Goal: Transaction & Acquisition: Obtain resource

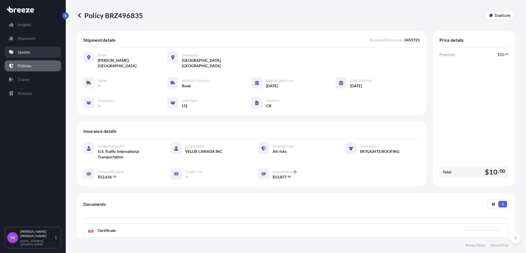
click at [33, 53] on link "Quotes" at bounding box center [33, 52] width 56 height 11
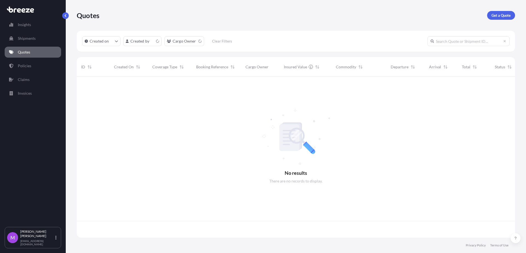
scroll to position [158, 433]
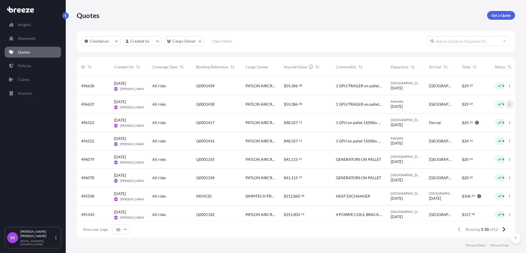
click at [508, 105] on icon "button" at bounding box center [509, 103] width 3 height 3
click at [488, 117] on p "Duplicate quote" at bounding box center [482, 114] width 27 height 5
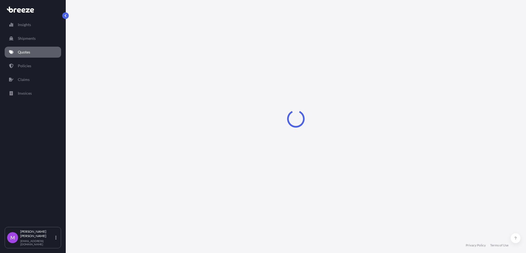
select select "Road"
select select "1"
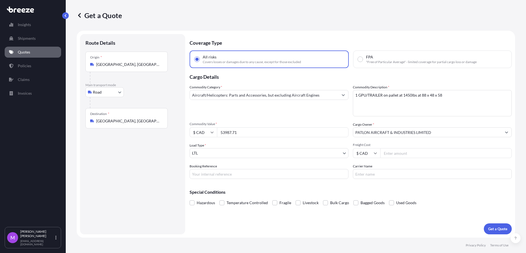
drag, startPoint x: 242, startPoint y: 132, endPoint x: 208, endPoint y: 129, distance: 34.7
click at [206, 130] on div "$ CAD 53987.71" at bounding box center [269, 132] width 159 height 10
paste input "186870"
type input "186870"
click at [207, 132] on input "$ CAD" at bounding box center [203, 132] width 27 height 10
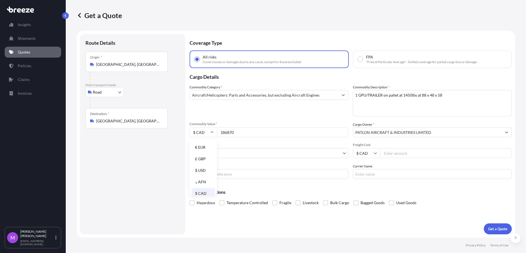
click at [207, 169] on div "$ USD" at bounding box center [203, 170] width 23 height 10
type input "$ USD"
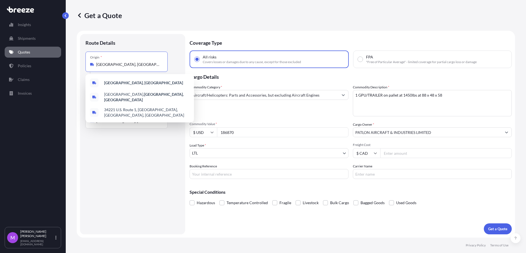
click at [143, 65] on input "[GEOGRAPHIC_DATA], [GEOGRAPHIC_DATA]" at bounding box center [128, 64] width 65 height 5
click at [141, 61] on div "Origin * [GEOGRAPHIC_DATA], [GEOGRAPHIC_DATA]" at bounding box center [126, 62] width 82 height 20
click at [141, 62] on input "[GEOGRAPHIC_DATA], [GEOGRAPHIC_DATA]" at bounding box center [128, 64] width 65 height 5
drag, startPoint x: 146, startPoint y: 65, endPoint x: 170, endPoint y: 88, distance: 33.7
click at [88, 62] on div "Origin * [GEOGRAPHIC_DATA], [GEOGRAPHIC_DATA]" at bounding box center [126, 62] width 82 height 20
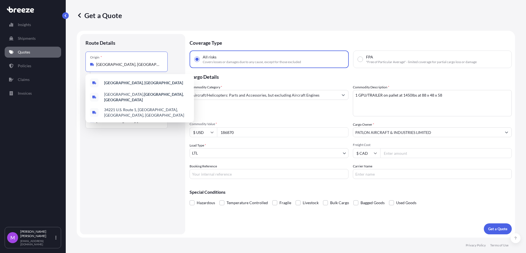
paste input "ASTON P"
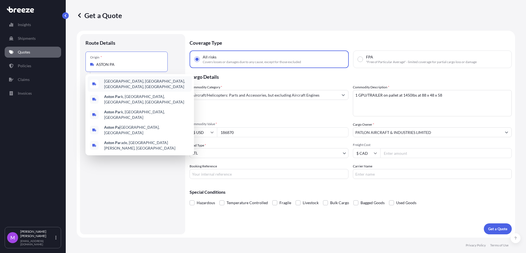
drag, startPoint x: 110, startPoint y: 65, endPoint x: 156, endPoint y: 64, distance: 45.5
click at [156, 64] on input "ASTON PA" at bounding box center [128, 64] width 65 height 5
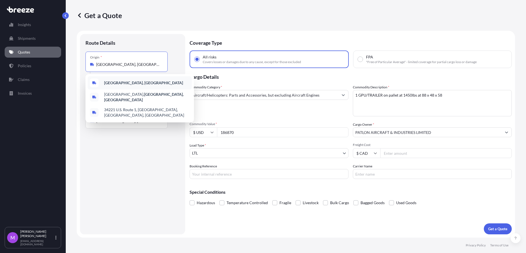
drag, startPoint x: 145, startPoint y: 64, endPoint x: 87, endPoint y: 64, distance: 58.4
click at [87, 64] on div "Origin * [GEOGRAPHIC_DATA], [GEOGRAPHIC_DATA]" at bounding box center [126, 62] width 82 height 20
paste input "ASTON, PA 19014"
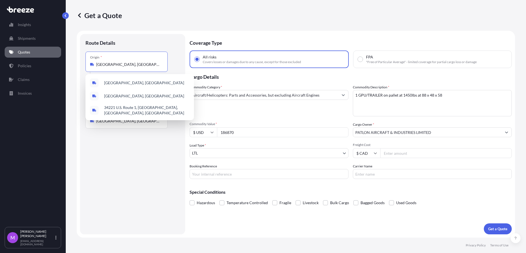
click at [124, 171] on div "Route Details Place of loading Road Road Rail Origin * Palmetto, FL 34221, USA …" at bounding box center [132, 133] width 94 height 189
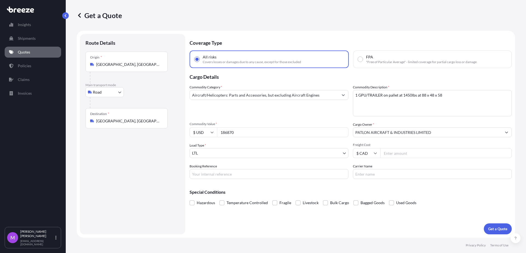
click at [146, 172] on div "Route Details Place of loading Road Road Rail Origin * Palmetto, FL 34221, USA …" at bounding box center [132, 133] width 94 height 189
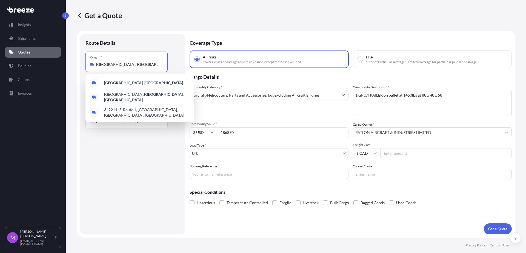
drag, startPoint x: 139, startPoint y: 60, endPoint x: 76, endPoint y: 59, distance: 63.0
click at [76, 59] on div "Get a Quote Route Details Place of loading Road Road Rail Origin * Palmetto, FL…" at bounding box center [296, 118] width 460 height 237
paste input "ASTON, PA 19014"
click at [151, 82] on div "Aston, PA 19014 , USA" at bounding box center [140, 83] width 104 height 15
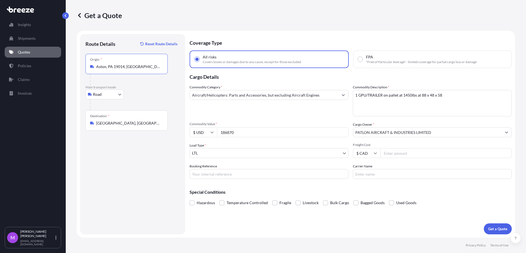
type input "Aston, PA 19014, USA"
click at [129, 156] on div "Route Details Reset Route Details Place of loading Road Road Rail Origin * Asto…" at bounding box center [132, 133] width 94 height 189
click at [242, 176] on input "Booking Reference" at bounding box center [269, 174] width 159 height 10
paste input "Q0001481"
type input "Q0001481"
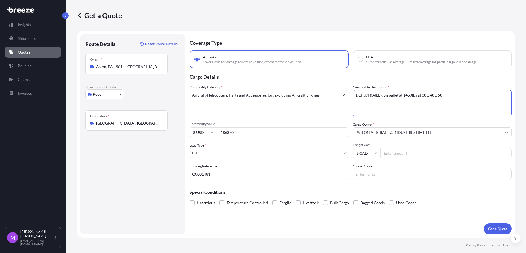
click at [404, 101] on textarea "1 GPU/TRAILER on pallet at 1450lbs at 88 x 48 x 58" at bounding box center [432, 103] width 159 height 26
type textarea "TAPES"
click at [502, 231] on button "Get a Quote" at bounding box center [498, 228] width 28 height 11
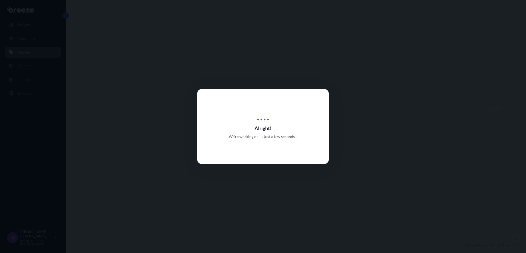
select select "Road"
select select "1"
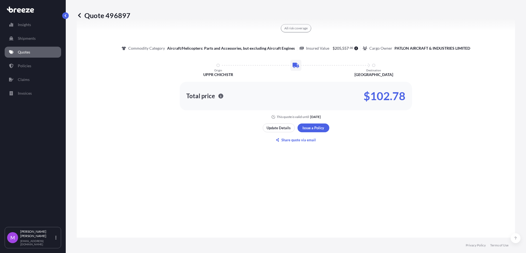
scroll to position [302, 0]
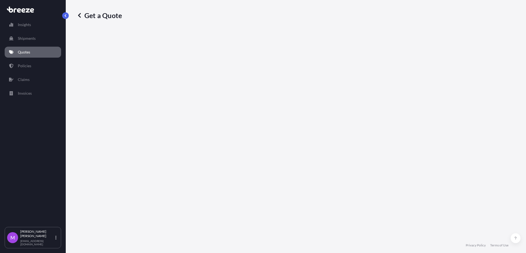
select select "Road"
select select "1"
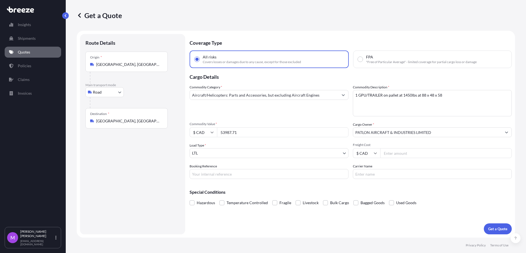
click at [212, 132] on icon at bounding box center [212, 133] width 3 height 2
drag, startPoint x: 207, startPoint y: 171, endPoint x: 224, endPoint y: 157, distance: 22.8
click at [207, 171] on div "$ USD" at bounding box center [203, 170] width 23 height 10
type input "$ USD"
drag, startPoint x: 247, startPoint y: 133, endPoint x: 305, endPoint y: 147, distance: 59.8
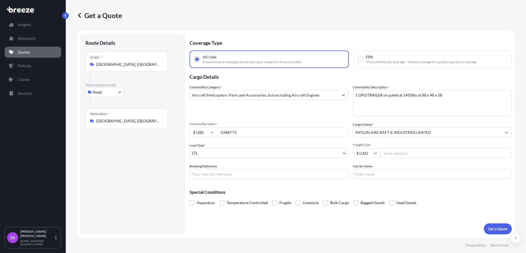
click at [204, 133] on div "$ USD 53987.71" at bounding box center [269, 132] width 159 height 10
paste input "186870"
type input "186870"
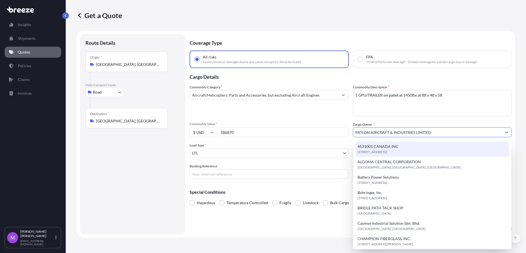
click at [395, 116] on div "Commodity Category * Aircraft/Helicopters: Parts and Accessories, but excluding…" at bounding box center [351, 131] width 322 height 94
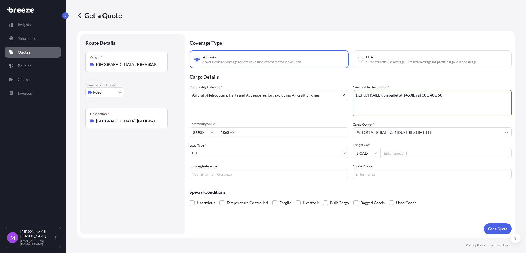
drag, startPoint x: 447, startPoint y: 94, endPoint x: 320, endPoint y: 90, distance: 127.2
click at [320, 90] on div "Commodity Category * Aircraft/Helicopters: Parts and Accessories, but excluding…" at bounding box center [351, 131] width 322 height 94
type textarea "t"
type textarea "TAPES"
click at [218, 176] on input "Booking Reference" at bounding box center [269, 174] width 159 height 10
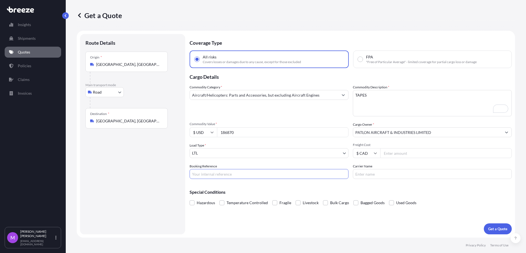
paste input "Q0001481"
drag, startPoint x: 215, startPoint y: 175, endPoint x: 183, endPoint y: 175, distance: 31.5
click at [183, 175] on form "Route Details Place of loading Road Road Rail Origin * [GEOGRAPHIC_DATA] Main t…" at bounding box center [296, 134] width 438 height 207
type input "Q0001482"
click at [124, 124] on div "Destination * [GEOGRAPHIC_DATA], [GEOGRAPHIC_DATA], [GEOGRAPHIC_DATA]" at bounding box center [126, 118] width 82 height 20
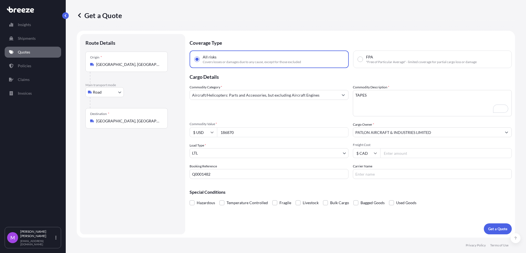
click at [124, 124] on input "[GEOGRAPHIC_DATA], [GEOGRAPHIC_DATA], [GEOGRAPHIC_DATA]" at bounding box center [128, 120] width 65 height 5
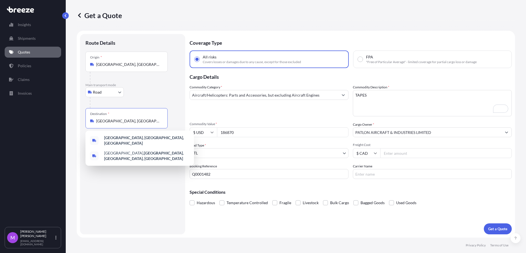
drag, startPoint x: 114, startPoint y: 121, endPoint x: 101, endPoint y: 121, distance: 13.2
click at [66, 119] on div "Get a Quote Route Details Place of loading Road Road Rail Origin * [GEOGRAPHIC_…" at bounding box center [296, 118] width 460 height 237
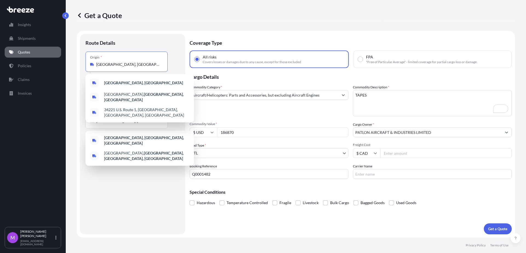
click at [120, 63] on input "[GEOGRAPHIC_DATA], [GEOGRAPHIC_DATA]" at bounding box center [128, 64] width 65 height 5
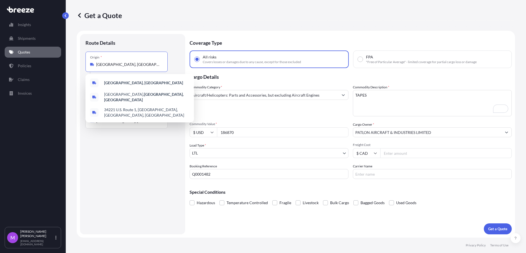
drag, startPoint x: 122, startPoint y: 64, endPoint x: 47, endPoint y: 74, distance: 75.1
click at [45, 73] on div "Insights Shipments Quotes Policies Claims Invoices M [PERSON_NAME] [EMAIL_ADDRE…" at bounding box center [263, 126] width 526 height 253
paste input "[GEOGRAPHIC_DATA], [GEOGRAPHIC_DATA], [GEOGRAPHIC_DATA]"
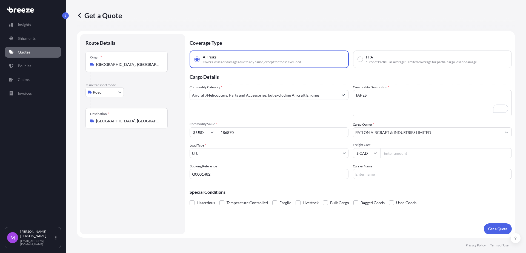
click at [141, 67] on div "Origin * [GEOGRAPHIC_DATA], [GEOGRAPHIC_DATA]" at bounding box center [126, 62] width 82 height 20
click at [141, 67] on input "[GEOGRAPHIC_DATA], [GEOGRAPHIC_DATA]" at bounding box center [128, 64] width 65 height 5
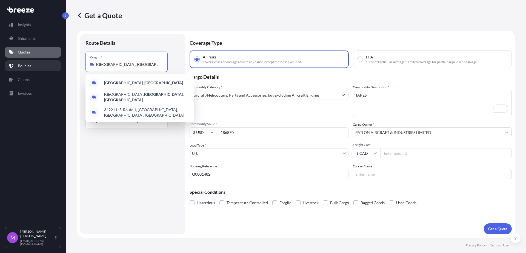
drag, startPoint x: 151, startPoint y: 63, endPoint x: 53, endPoint y: 67, distance: 98.2
click at [53, 66] on div "Insights Shipments Quotes Policies Claims Invoices M [PERSON_NAME] [EMAIL_ADDRE…" at bounding box center [263, 126] width 526 height 253
drag, startPoint x: 96, startPoint y: 127, endPoint x: 109, endPoint y: 125, distance: 13.3
click at [96, 127] on div "Destination * [GEOGRAPHIC_DATA], [GEOGRAPHIC_DATA], [GEOGRAPHIC_DATA]" at bounding box center [126, 118] width 82 height 20
click at [96, 124] on input "[GEOGRAPHIC_DATA], [GEOGRAPHIC_DATA], [GEOGRAPHIC_DATA]" at bounding box center [128, 120] width 65 height 5
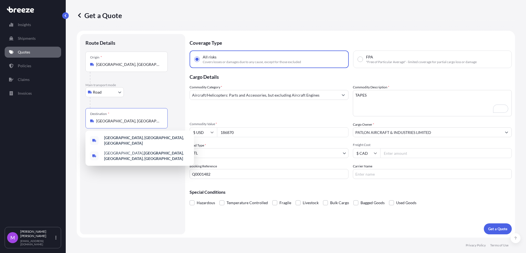
click at [144, 66] on input "[GEOGRAPHIC_DATA], [GEOGRAPHIC_DATA]" at bounding box center [128, 64] width 65 height 5
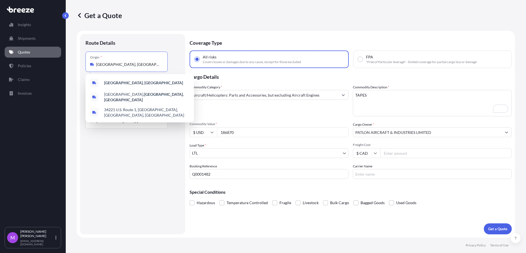
drag, startPoint x: 143, startPoint y: 63, endPoint x: 75, endPoint y: 65, distance: 67.7
click at [72, 63] on div "Get a Quote Route Details Place of loading Road Road Rail Origin * [GEOGRAPHIC_…" at bounding box center [296, 118] width 460 height 237
paste input "[GEOGRAPHIC_DATA], [GEOGRAPHIC_DATA], [GEOGRAPHIC_DATA]"
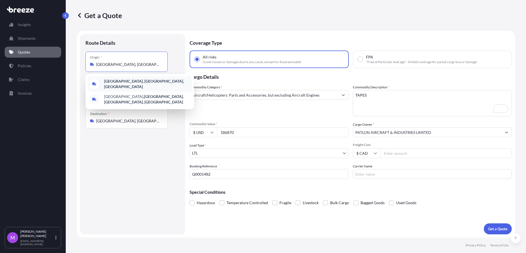
click at [142, 82] on b "[GEOGRAPHIC_DATA], [GEOGRAPHIC_DATA], [GEOGRAPHIC_DATA]" at bounding box center [144, 84] width 80 height 10
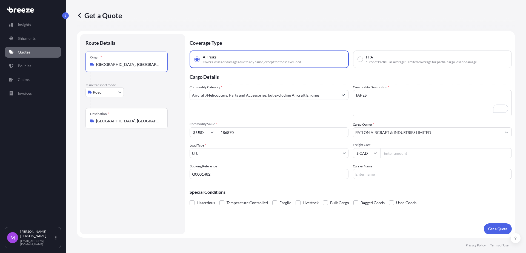
type input "[GEOGRAPHIC_DATA], [GEOGRAPHIC_DATA], [GEOGRAPHIC_DATA]"
click at [134, 121] on input "[GEOGRAPHIC_DATA], [GEOGRAPHIC_DATA], [GEOGRAPHIC_DATA]" at bounding box center [128, 120] width 65 height 5
drag, startPoint x: 147, startPoint y: 126, endPoint x: 81, endPoint y: 131, distance: 67.0
click at [79, 129] on form "Route Details Reset Route Details Place of loading Road Road Rail Origin * [GEO…" at bounding box center [296, 134] width 438 height 207
drag, startPoint x: 134, startPoint y: 128, endPoint x: 139, endPoint y: 128, distance: 4.7
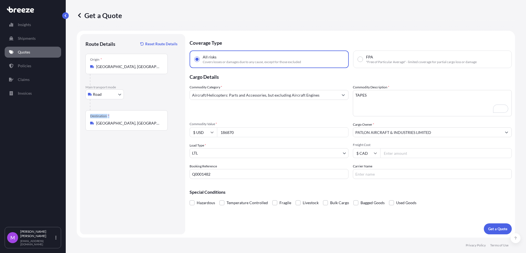
click at [135, 128] on div "Destination * [GEOGRAPHIC_DATA], [GEOGRAPHIC_DATA], [GEOGRAPHIC_DATA]" at bounding box center [126, 120] width 82 height 20
click at [135, 126] on input "[GEOGRAPHIC_DATA], [GEOGRAPHIC_DATA], [GEOGRAPHIC_DATA]" at bounding box center [128, 122] width 65 height 5
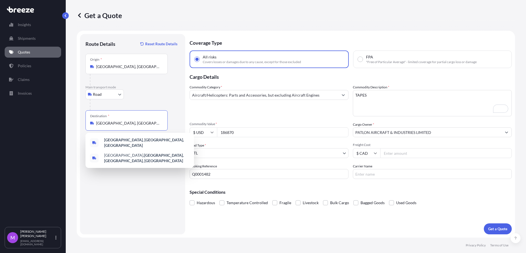
drag, startPoint x: 148, startPoint y: 125, endPoint x: 83, endPoint y: 127, distance: 64.7
click at [83, 127] on div "Route Details Reset Route Details Place of loading Road Road Rail Origin * [GEO…" at bounding box center [132, 134] width 105 height 200
paste input "ASTRA, ON K0K 3W0"
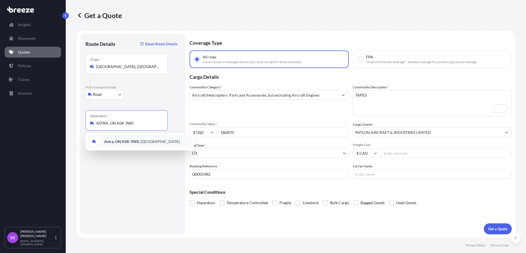
click at [137, 141] on b "Astra, ON K0K 3W0" at bounding box center [121, 141] width 35 height 5
type input "Astra, ON K0K 3W0, [GEOGRAPHIC_DATA]"
click at [140, 194] on div "Route Details Reset Route Details Place of loading Road Road Rail Origin * [GEO…" at bounding box center [132, 133] width 94 height 189
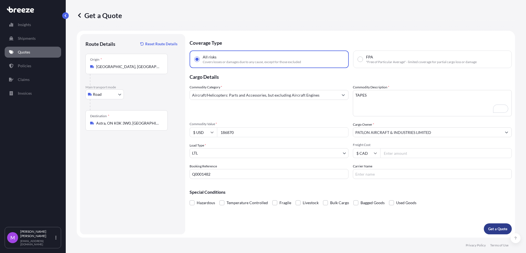
click at [493, 231] on button "Get a Quote" at bounding box center [498, 228] width 28 height 11
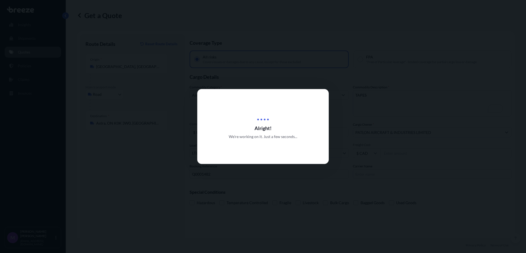
select select "Road"
select select "1"
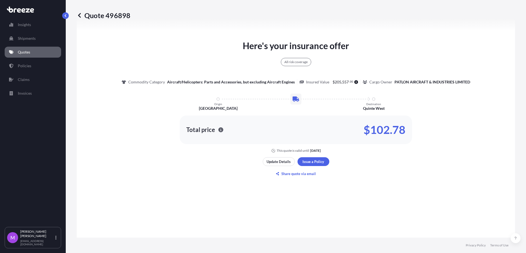
scroll to position [302, 0]
